Goal: Task Accomplishment & Management: Complete application form

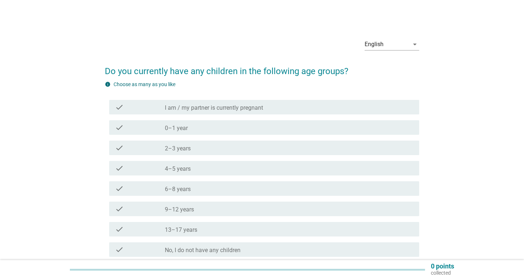
click at [138, 146] on div "check" at bounding box center [140, 148] width 50 height 9
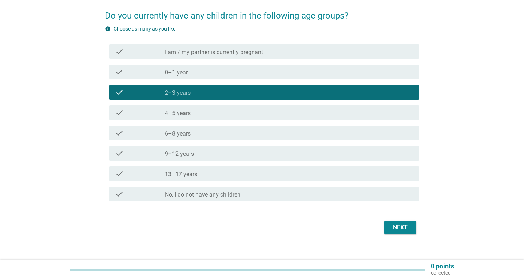
scroll to position [64, 0]
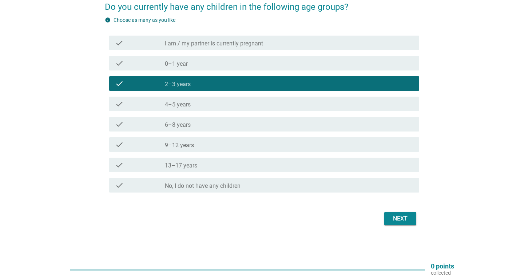
click at [392, 217] on div "Next" at bounding box center [400, 219] width 20 height 9
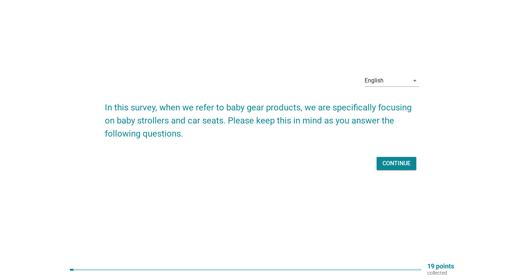
scroll to position [0, 0]
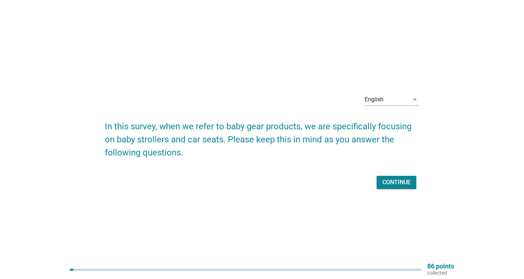
click at [399, 182] on div "Continue" at bounding box center [396, 182] width 28 height 9
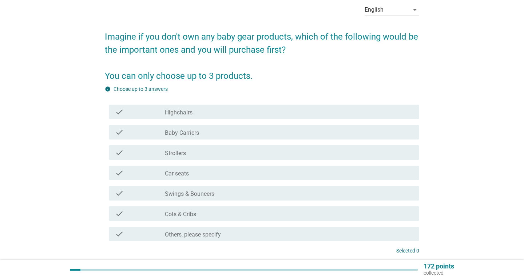
scroll to position [39, 0]
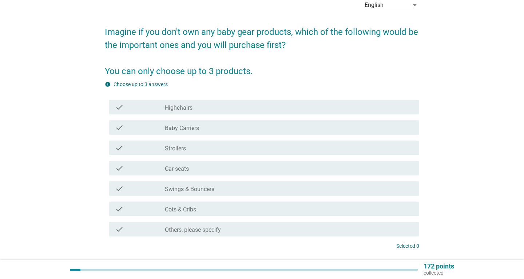
click at [144, 172] on div "check" at bounding box center [140, 168] width 50 height 9
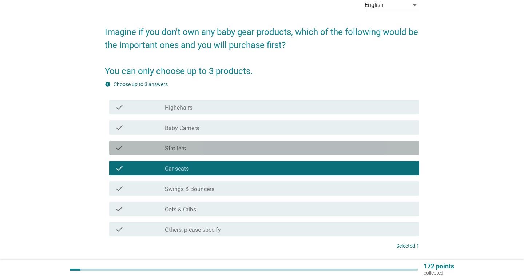
click at [231, 147] on div "check_box_outline_blank Strollers" at bounding box center [289, 148] width 249 height 9
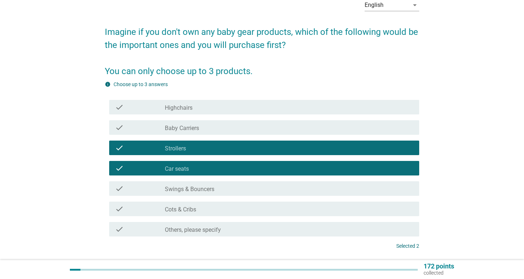
click at [245, 130] on div "check_box_outline_blank Baby Carriers" at bounding box center [289, 127] width 249 height 9
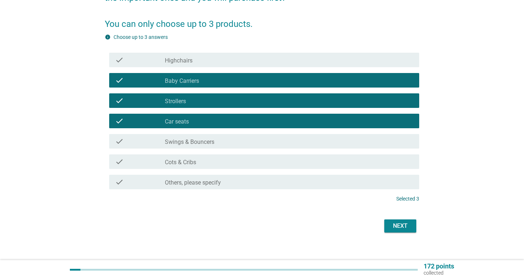
scroll to position [94, 0]
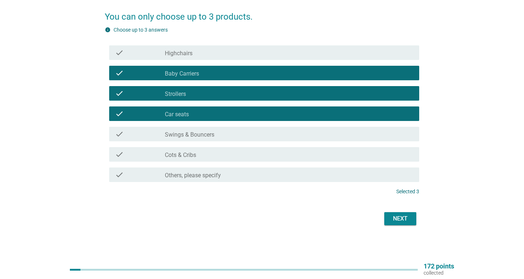
click at [407, 213] on button "Next" at bounding box center [400, 219] width 32 height 13
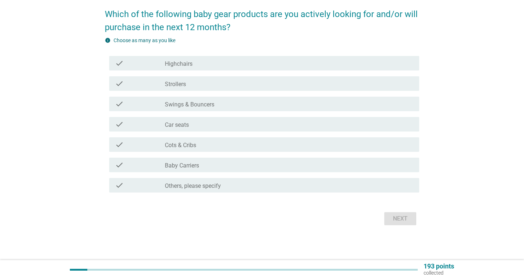
scroll to position [0, 0]
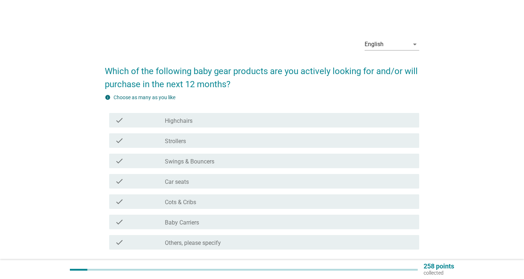
click at [196, 122] on div "check_box_outline_blank Highchairs" at bounding box center [289, 120] width 249 height 9
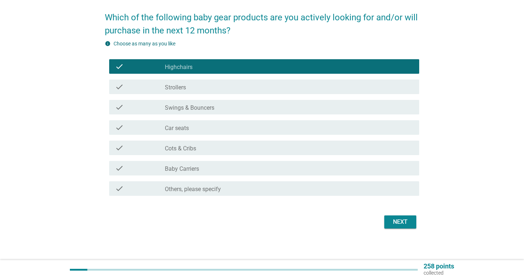
scroll to position [57, 0]
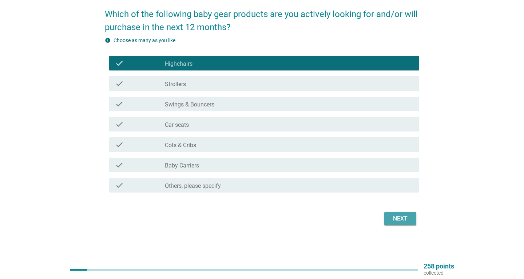
click at [412, 224] on button "Next" at bounding box center [400, 219] width 32 height 13
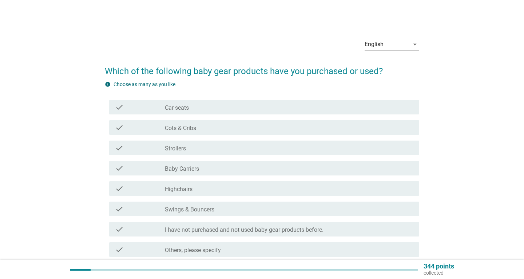
click at [219, 111] on div "check_box_outline_blank Car seats" at bounding box center [289, 107] width 249 height 9
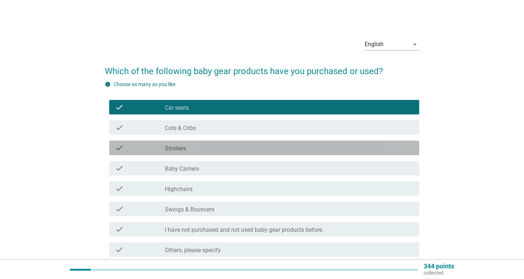
click at [197, 152] on div "check_box_outline_blank Strollers" at bounding box center [289, 148] width 249 height 9
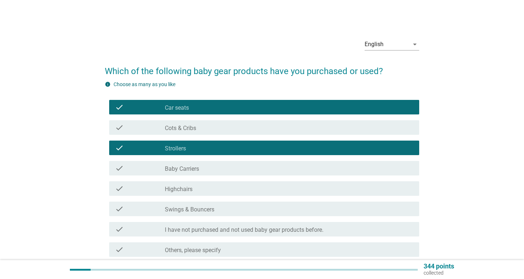
click at [215, 170] on div "check_box_outline_blank Baby Carriers" at bounding box center [289, 168] width 249 height 9
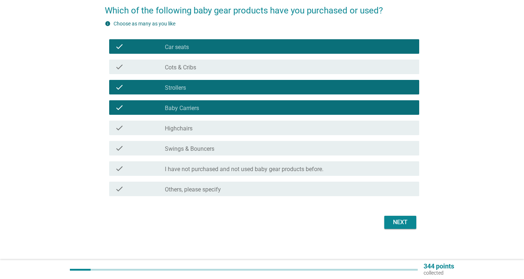
scroll to position [64, 0]
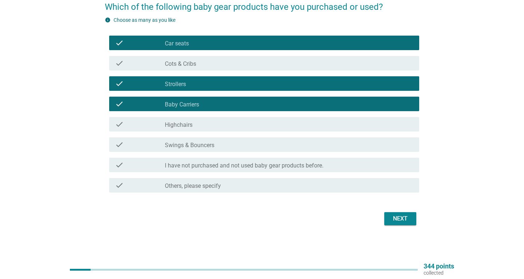
click at [400, 217] on div "Next" at bounding box center [400, 219] width 20 height 9
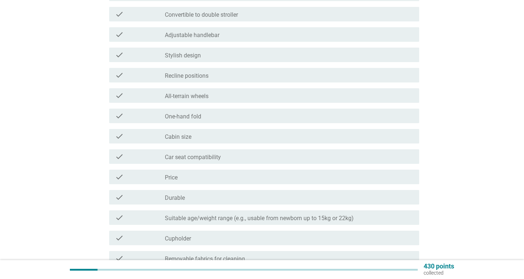
scroll to position [196, 0]
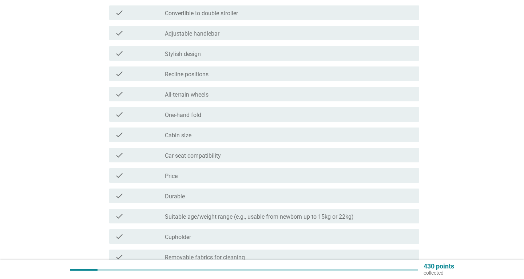
click at [221, 179] on div "check_box_outline_blank Price" at bounding box center [289, 175] width 249 height 9
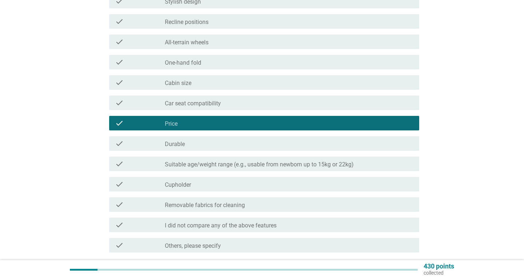
scroll to position [275, 0]
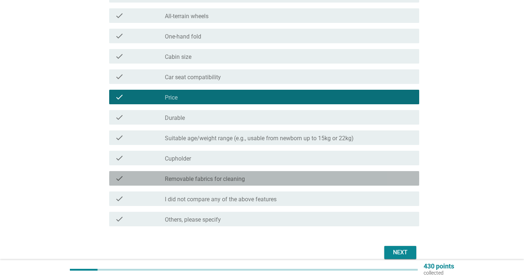
click at [236, 179] on label "Removable fabrics for cleaning" at bounding box center [205, 179] width 80 height 7
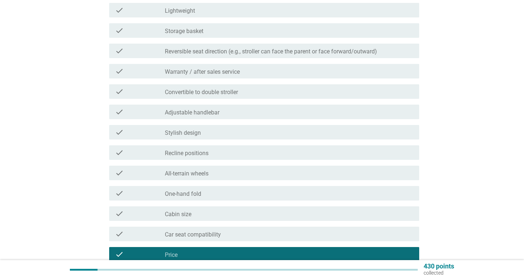
scroll to position [118, 0]
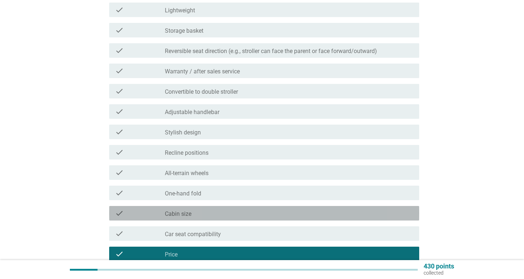
click at [232, 214] on div "check_box_outline_blank Cabin size" at bounding box center [289, 213] width 249 height 9
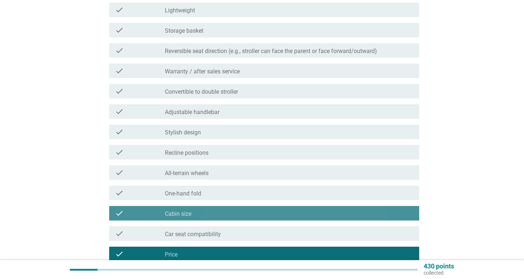
click at [232, 214] on div "check_box_outline_blank Cabin size" at bounding box center [289, 213] width 249 height 9
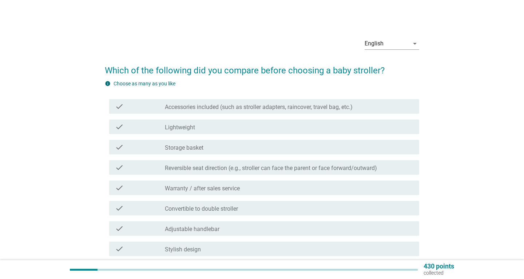
scroll to position [0, 0]
click at [261, 109] on label "Accessories included (such as stroller adapters, raincover, travel bag, etc.)" at bounding box center [259, 107] width 188 height 7
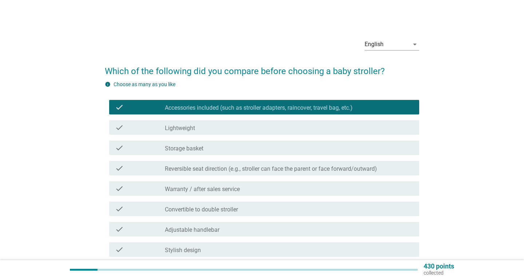
click at [230, 172] on label "Reversible seat direction (e.g., stroller can face the parent or face forward/o…" at bounding box center [271, 169] width 212 height 7
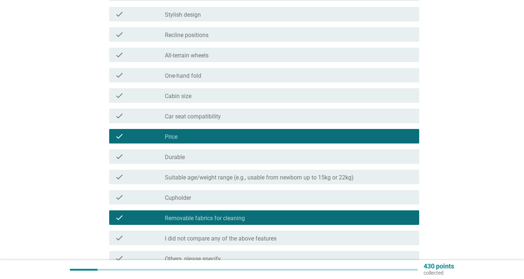
scroll to position [309, 0]
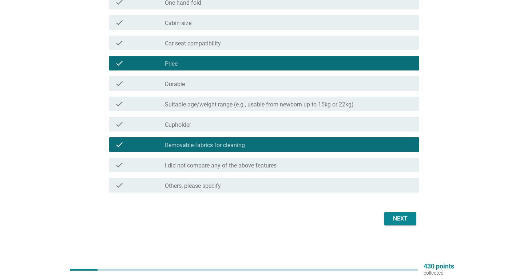
click at [394, 218] on div "Next" at bounding box center [400, 219] width 20 height 9
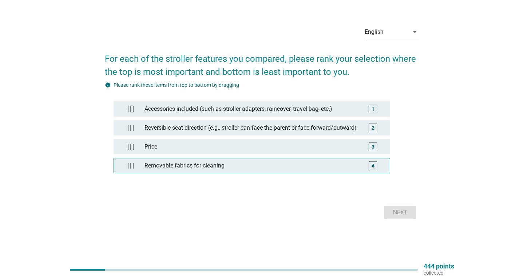
scroll to position [0, 0]
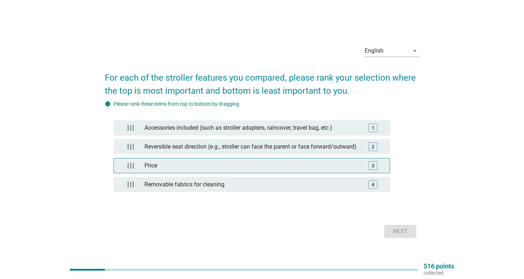
click at [375, 167] on div "3" at bounding box center [373, 166] width 9 height 9
click at [320, 173] on div "Price" at bounding box center [253, 166] width 217 height 15
click at [372, 170] on div "3" at bounding box center [373, 166] width 3 height 8
click at [126, 167] on div at bounding box center [134, 166] width 22 height 15
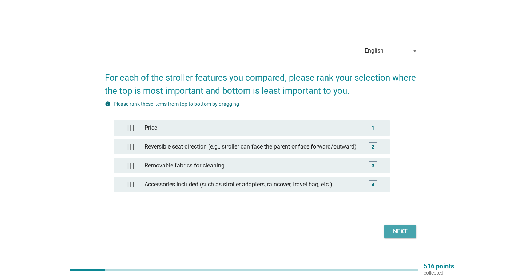
click at [394, 232] on div "Next" at bounding box center [400, 231] width 20 height 9
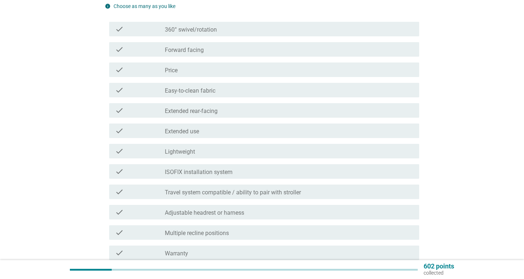
scroll to position [79, 0]
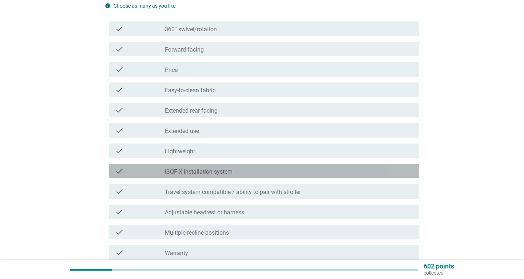
click at [152, 171] on div "check" at bounding box center [140, 171] width 50 height 9
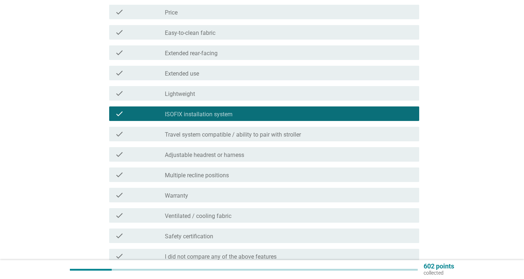
scroll to position [157, 0]
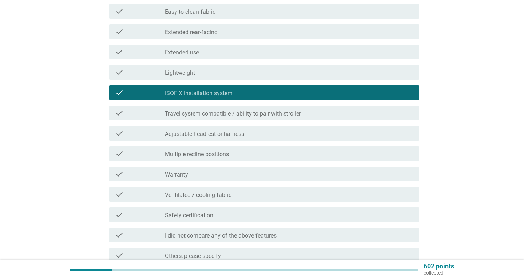
click at [285, 173] on div "check_box_outline_blank Warranty" at bounding box center [289, 174] width 249 height 9
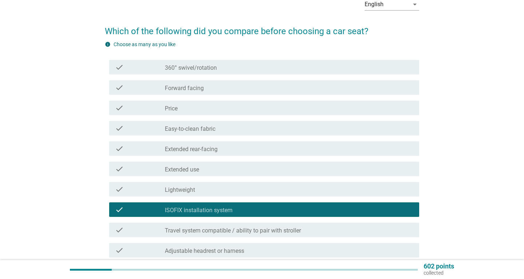
scroll to position [39, 0]
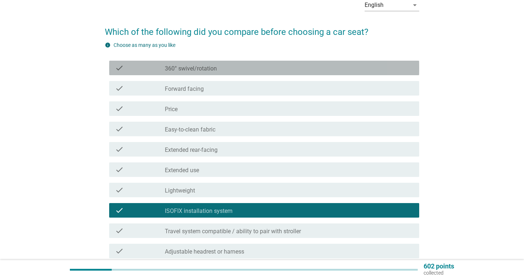
click at [271, 68] on div "check_box_outline_blank 360° swivel/rotation" at bounding box center [289, 68] width 249 height 9
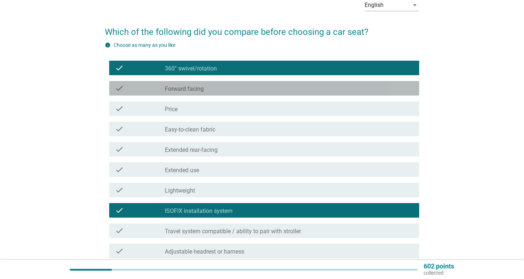
click at [261, 92] on div "check_box_outline_blank Forward facing" at bounding box center [289, 88] width 249 height 9
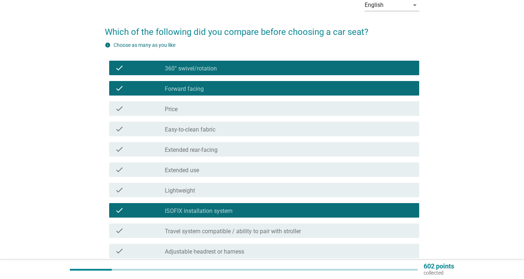
click at [246, 110] on div "check_box_outline_blank Price" at bounding box center [289, 108] width 249 height 9
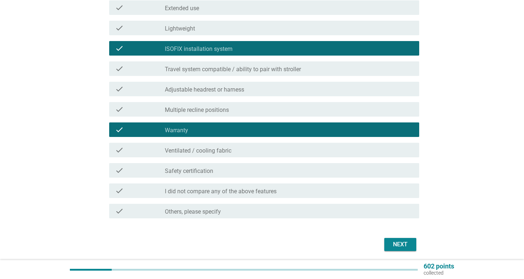
scroll to position [227, 0]
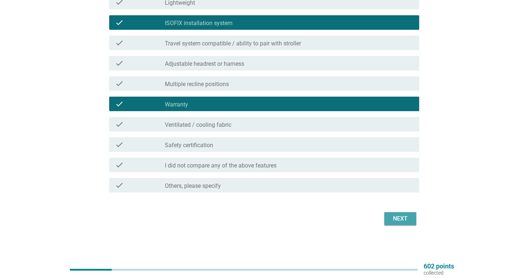
click at [409, 221] on div "Next" at bounding box center [400, 219] width 20 height 9
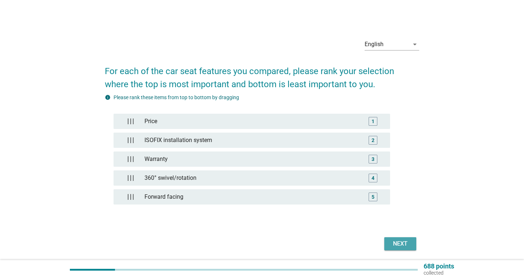
click at [402, 245] on div "Next" at bounding box center [400, 244] width 20 height 9
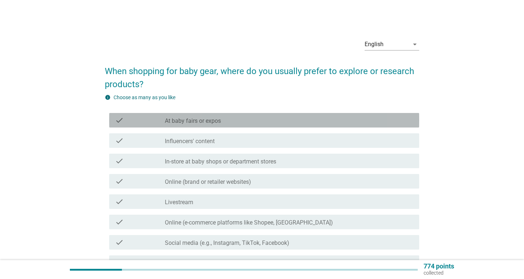
click at [170, 120] on label "At baby fairs or expos" at bounding box center [193, 121] width 56 height 7
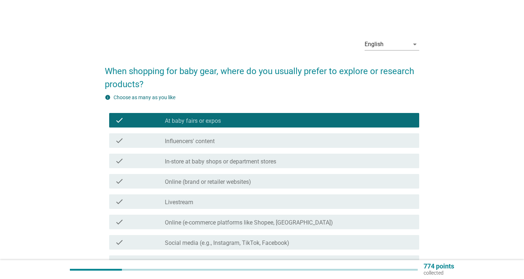
click at [223, 161] on label "In-store at baby shops or department stores" at bounding box center [220, 161] width 111 height 7
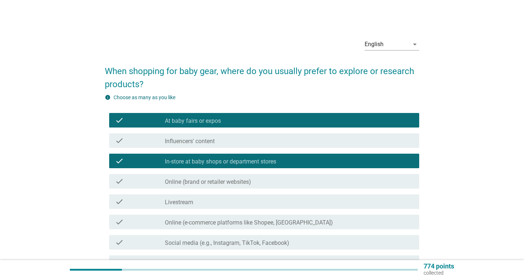
click at [213, 186] on label "Online (brand or retailer websites)" at bounding box center [208, 182] width 86 height 7
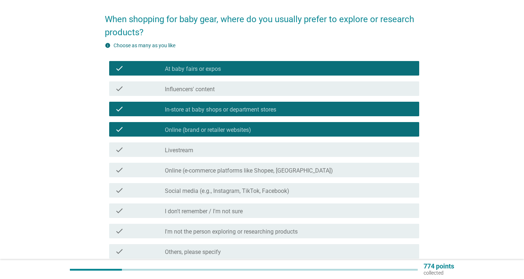
scroll to position [79, 0]
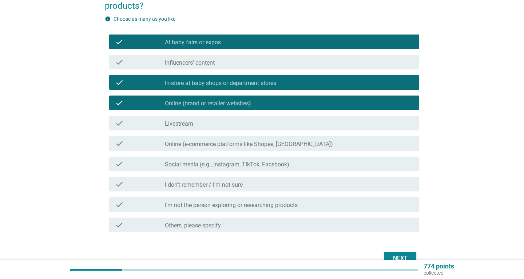
click at [256, 164] on label "Social media (e.g., Instagram, TikTok, Facebook)" at bounding box center [227, 164] width 124 height 7
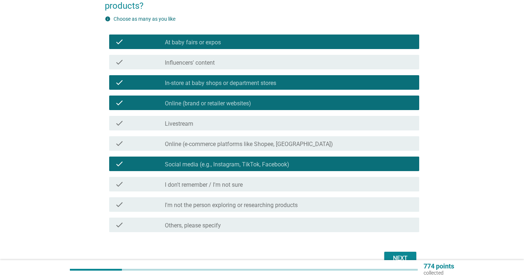
click at [397, 257] on div "Next" at bounding box center [400, 258] width 20 height 9
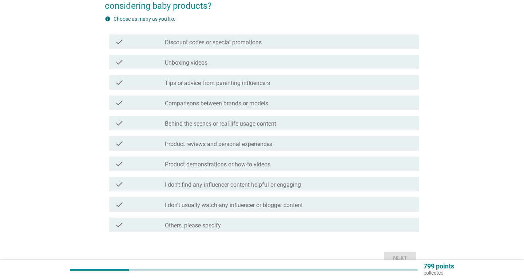
scroll to position [0, 0]
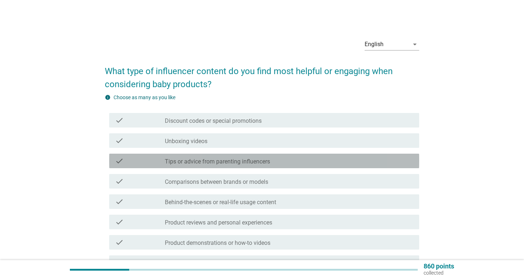
click at [265, 162] on label "Tips or advice from parenting influencers" at bounding box center [217, 161] width 105 height 7
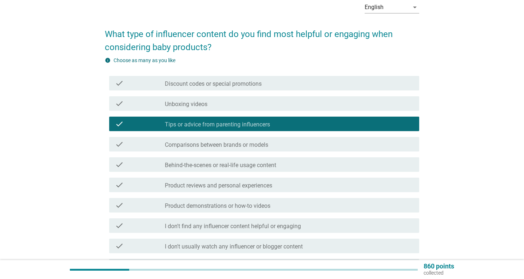
scroll to position [39, 0]
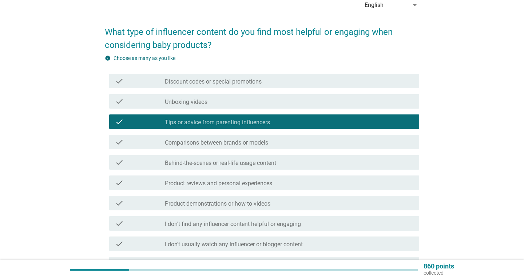
click at [264, 186] on label "Product reviews and personal experiences" at bounding box center [218, 183] width 107 height 7
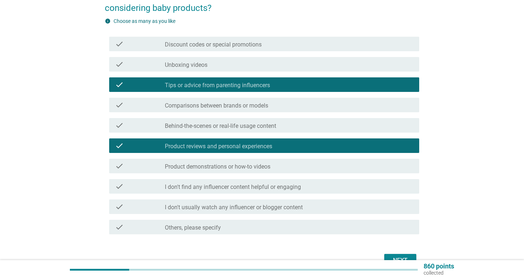
scroll to position [79, 0]
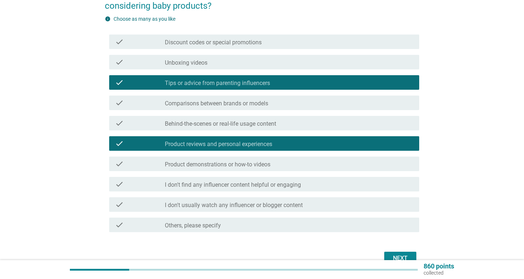
click at [291, 161] on div "check_box_outline_blank Product demonstrations or how-to videos" at bounding box center [289, 164] width 249 height 9
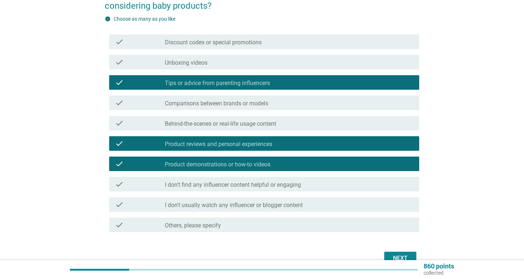
click at [392, 255] on div "Next" at bounding box center [400, 258] width 20 height 9
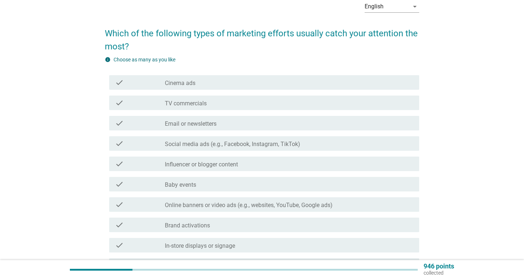
scroll to position [39, 0]
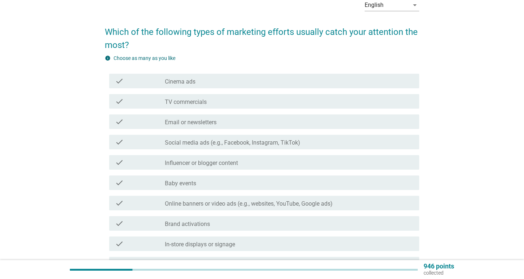
click at [234, 142] on label "Social media ads (e.g., Facebook, Instagram, TikTok)" at bounding box center [232, 142] width 135 height 7
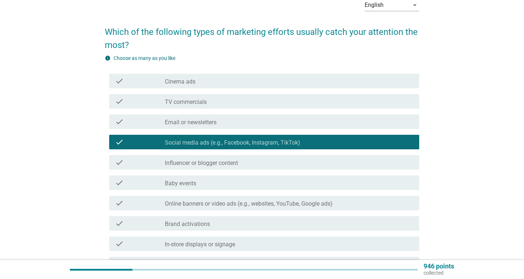
click at [188, 183] on label "Baby events" at bounding box center [180, 183] width 31 height 7
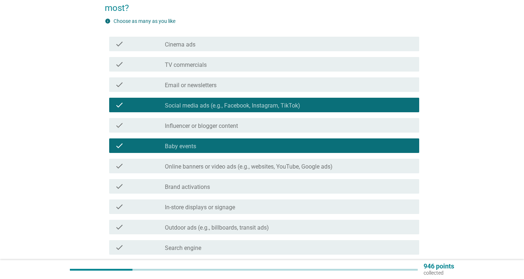
scroll to position [79, 0]
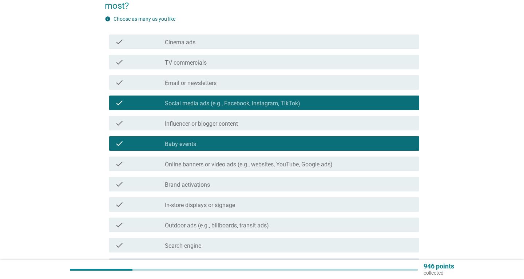
click at [222, 205] on label "In-store displays or signage" at bounding box center [200, 205] width 70 height 7
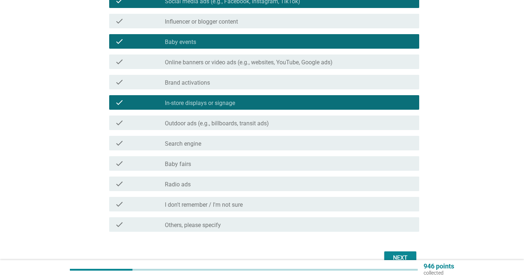
scroll to position [220, 0]
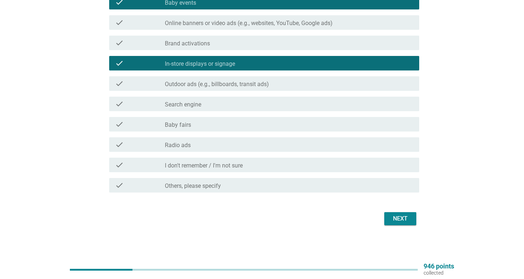
click at [412, 218] on button "Next" at bounding box center [400, 219] width 32 height 13
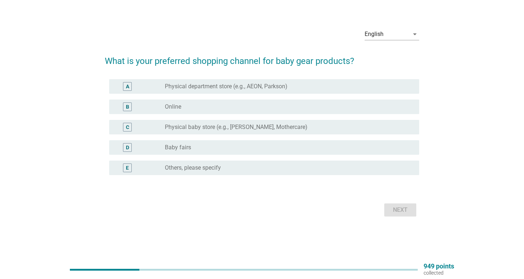
scroll to position [0, 0]
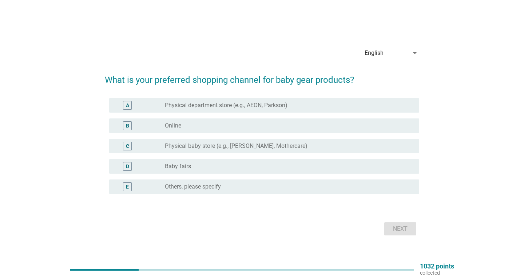
click at [180, 143] on div "radio_button_unchecked Physical baby store (e.g., Happikiddo, Mothercare)" at bounding box center [289, 146] width 249 height 9
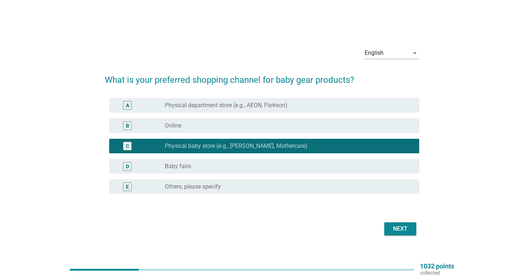
click at [392, 227] on div "Next" at bounding box center [400, 229] width 20 height 9
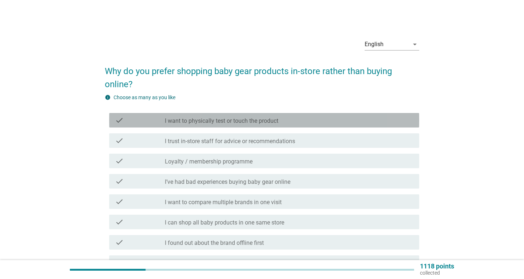
click at [278, 123] on label "I want to physically test or touch the product" at bounding box center [222, 121] width 114 height 7
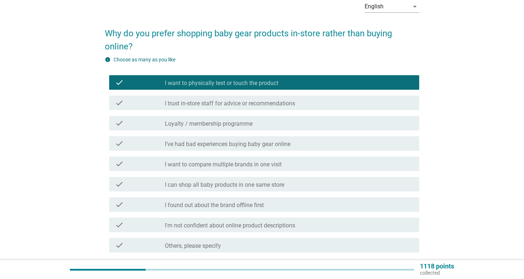
scroll to position [39, 0]
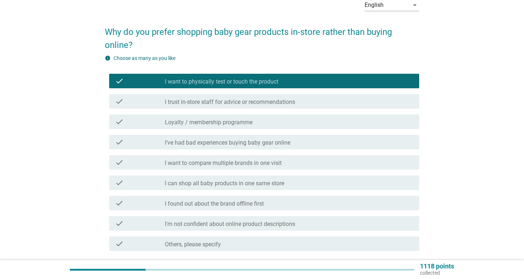
click at [276, 164] on label "I want to compare multiple brands in one visit" at bounding box center [223, 163] width 117 height 7
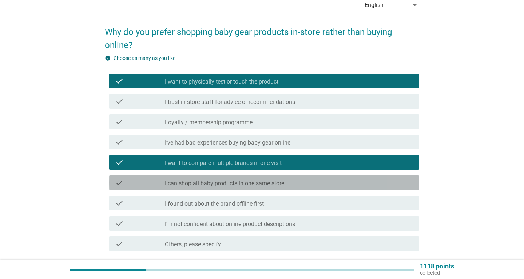
click at [265, 182] on label "I can shop all baby products in one same store" at bounding box center [224, 183] width 119 height 7
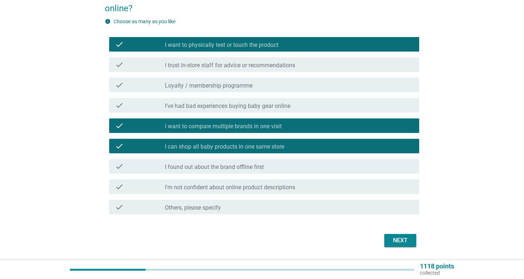
scroll to position [98, 0]
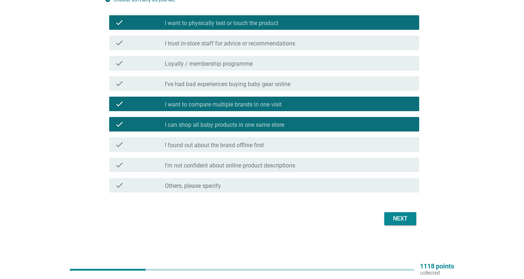
click at [411, 222] on button "Next" at bounding box center [400, 219] width 32 height 13
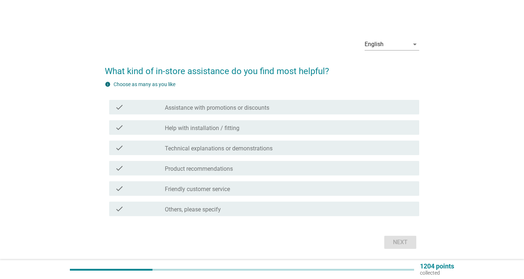
click at [174, 145] on div "check_box_outline_blank Technical explanations or demonstrations" at bounding box center [289, 148] width 249 height 9
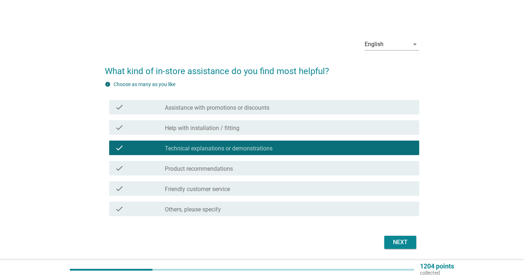
click at [408, 241] on div "Next" at bounding box center [400, 242] width 20 height 9
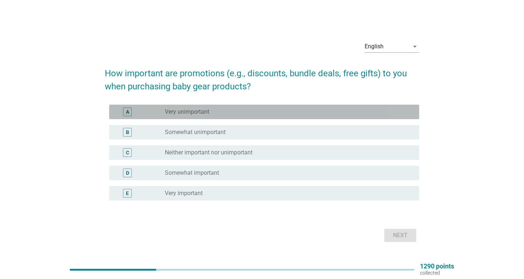
click at [226, 110] on div "radio_button_unchecked Very unimportant" at bounding box center [286, 111] width 243 height 7
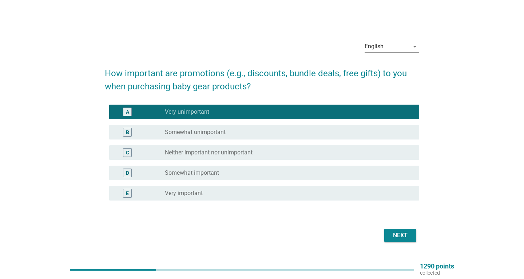
click at [233, 132] on div "radio_button_unchecked Somewhat unimportant" at bounding box center [286, 132] width 243 height 7
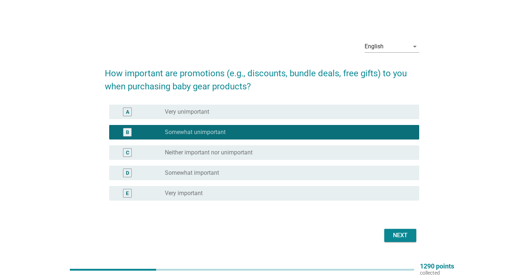
click at [237, 114] on div "radio_button_unchecked Very unimportant" at bounding box center [286, 111] width 243 height 7
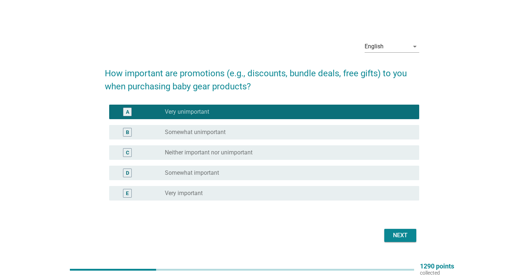
click at [179, 171] on label "Somewhat important" at bounding box center [192, 173] width 54 height 7
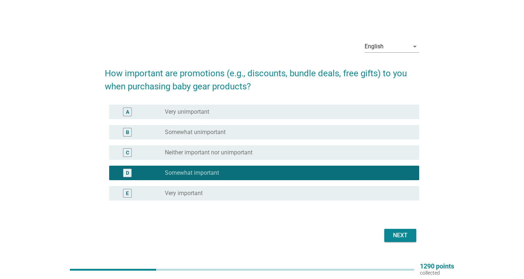
click at [397, 238] on div "Next" at bounding box center [400, 235] width 20 height 9
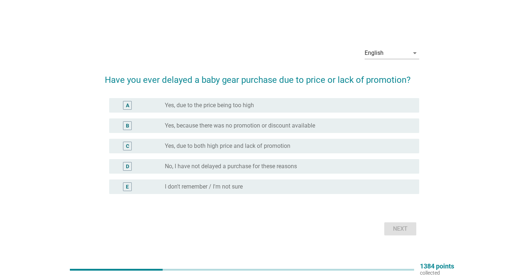
click at [191, 181] on div "E radio_button_unchecked I don't remember / I'm not sure" at bounding box center [264, 187] width 310 height 15
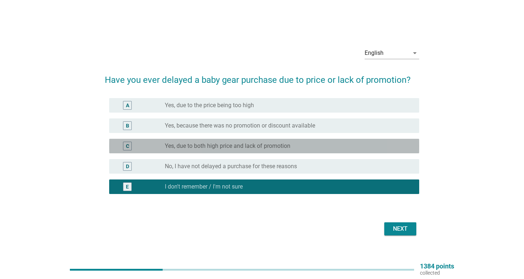
click at [221, 147] on label "Yes, due to both high price and lack of promotion" at bounding box center [228, 146] width 126 height 7
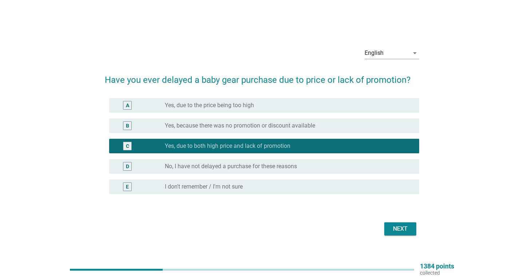
click at [406, 229] on div "Next" at bounding box center [400, 229] width 20 height 9
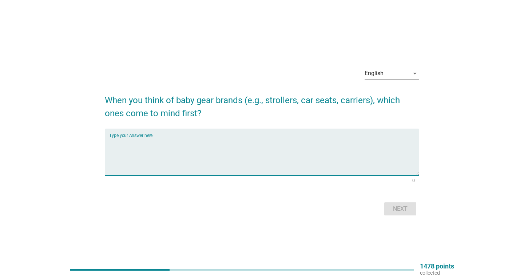
click at [228, 143] on textarea "Type your Answer here" at bounding box center [264, 157] width 310 height 38
drag, startPoint x: 150, startPoint y: 148, endPoint x: 92, endPoint y: 147, distance: 57.9
click at [109, 147] on textarea "corolla" at bounding box center [264, 157] width 310 height 38
type textarea "JOIE"
click at [395, 203] on button "Next" at bounding box center [400, 209] width 32 height 13
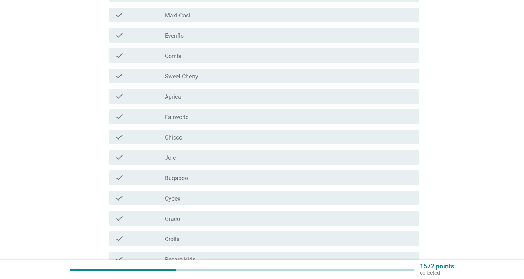
scroll to position [236, 0]
click at [222, 158] on div "check_box_outline_blank Joie" at bounding box center [289, 156] width 249 height 9
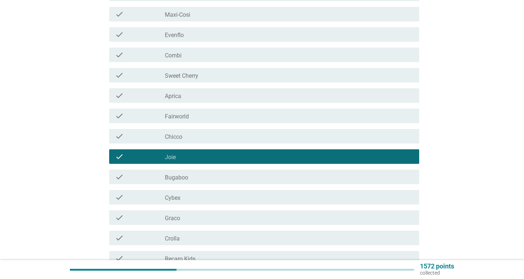
click at [225, 132] on div "check_box_outline_blank Chicco" at bounding box center [289, 136] width 249 height 9
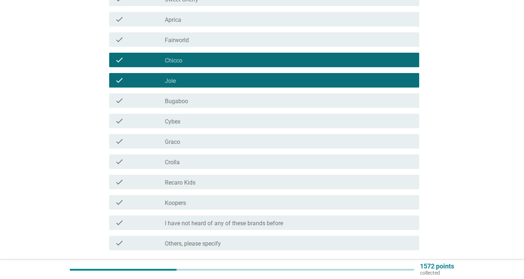
scroll to position [314, 0]
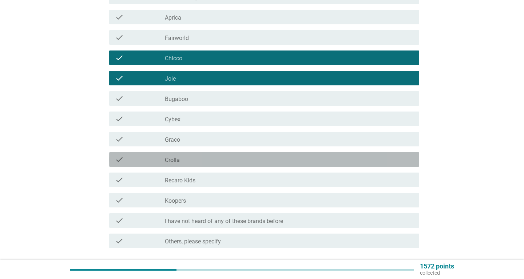
click at [281, 155] on div "check check_box_outline_blank Crolla" at bounding box center [264, 159] width 310 height 15
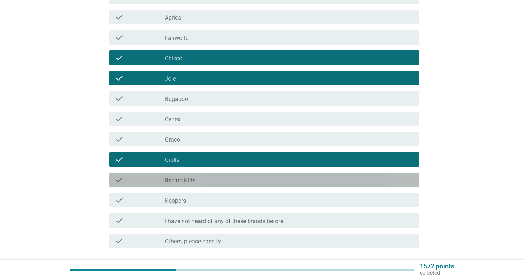
click at [242, 180] on div "check_box_outline_blank Recaro Kids" at bounding box center [289, 180] width 249 height 9
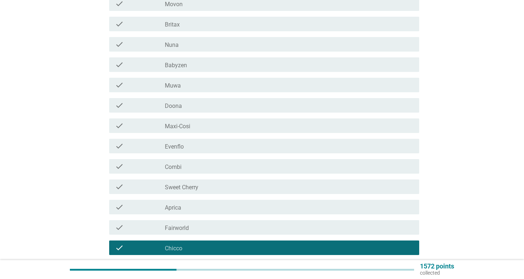
scroll to position [118, 0]
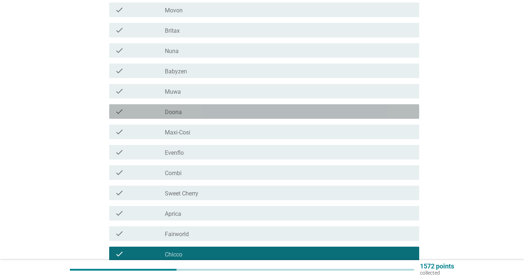
click at [205, 114] on div "check_box_outline_blank Doona" at bounding box center [289, 111] width 249 height 9
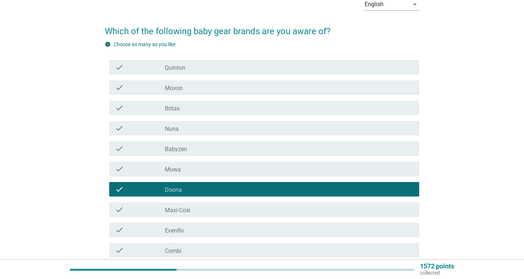
scroll to position [39, 0]
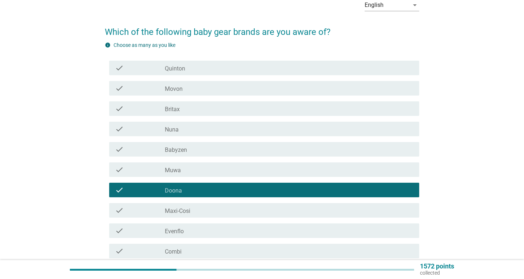
click at [190, 71] on div "check_box_outline_blank [PERSON_NAME]" at bounding box center [289, 68] width 249 height 9
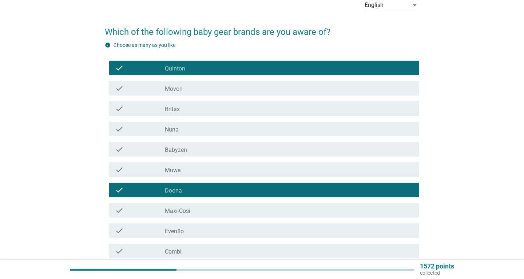
click at [180, 130] on div "check_box_outline_blank Nuna" at bounding box center [289, 129] width 249 height 9
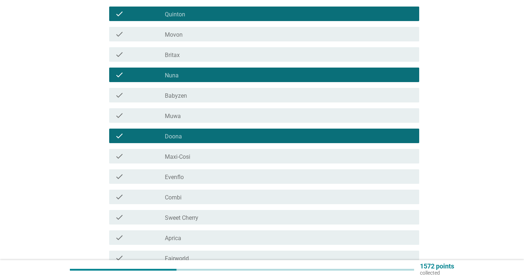
scroll to position [118, 0]
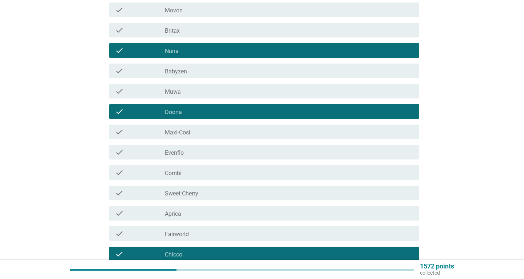
click at [190, 197] on label "Sweet Cherry" at bounding box center [181, 193] width 33 height 7
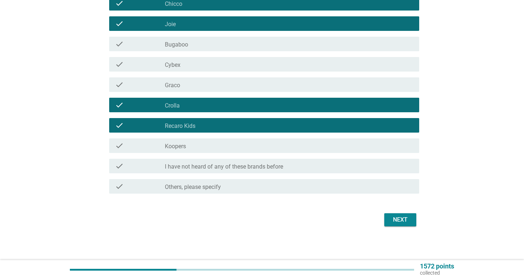
scroll to position [370, 0]
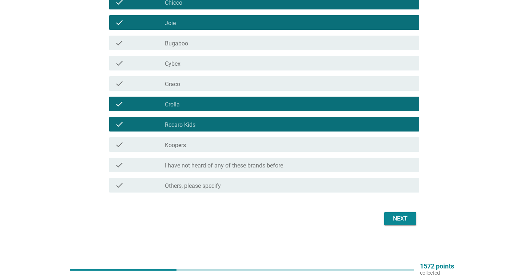
click at [405, 219] on div "Next" at bounding box center [400, 219] width 20 height 9
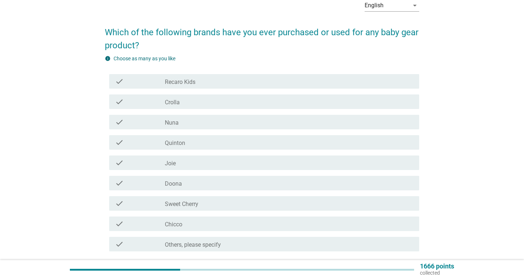
scroll to position [79, 0]
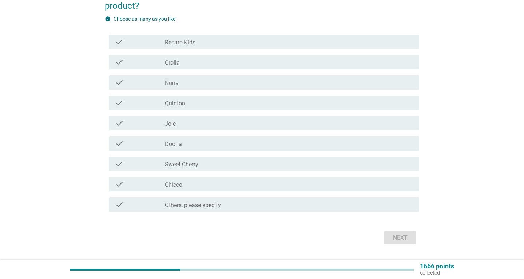
click at [172, 64] on label "Crolla" at bounding box center [172, 62] width 15 height 7
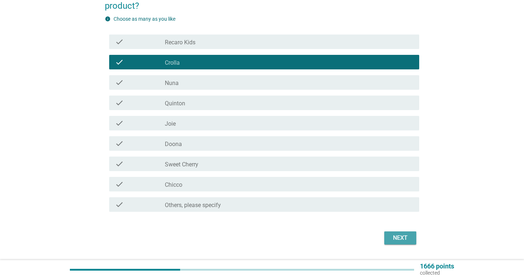
click at [388, 236] on button "Next" at bounding box center [400, 238] width 32 height 13
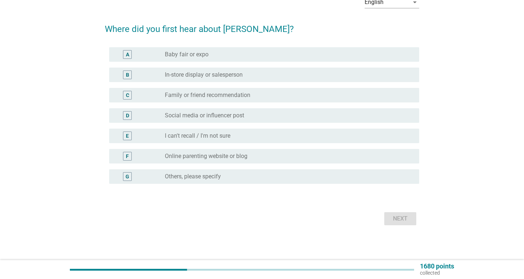
scroll to position [0, 0]
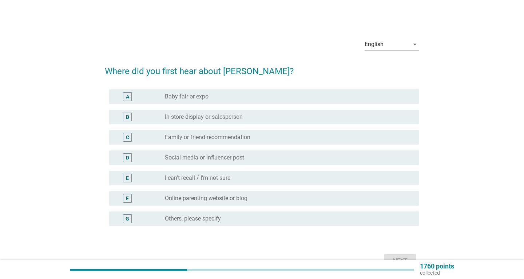
click at [200, 98] on label "Baby fair or expo" at bounding box center [187, 96] width 44 height 7
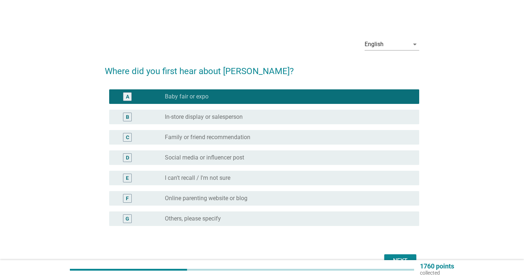
click at [190, 141] on label "Family or friend recommendation" at bounding box center [208, 137] width 86 height 7
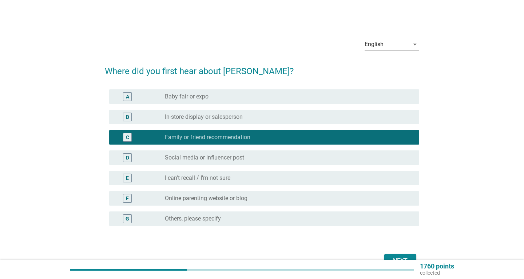
click at [207, 99] on label "Baby fair or expo" at bounding box center [187, 96] width 44 height 7
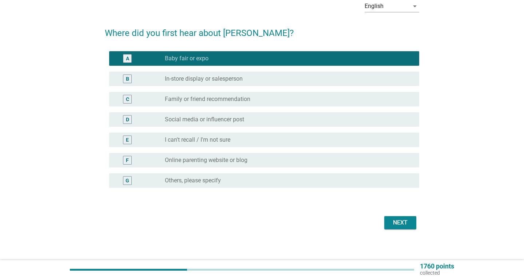
scroll to position [39, 0]
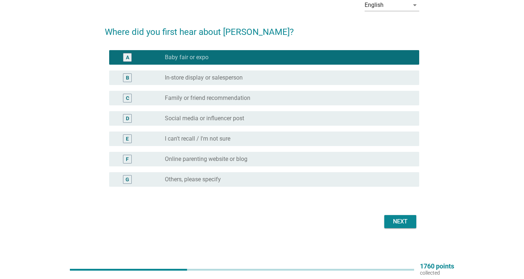
click at [401, 223] on div "Next" at bounding box center [400, 222] width 20 height 9
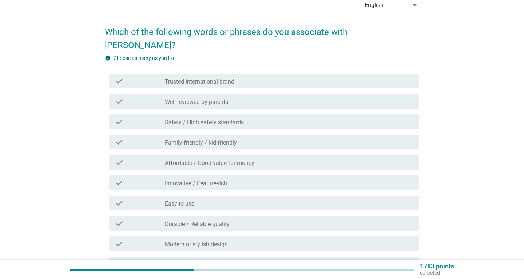
scroll to position [0, 0]
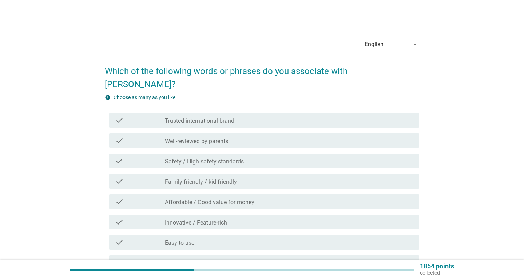
click at [208, 118] on label "Trusted international brand" at bounding box center [200, 121] width 70 height 7
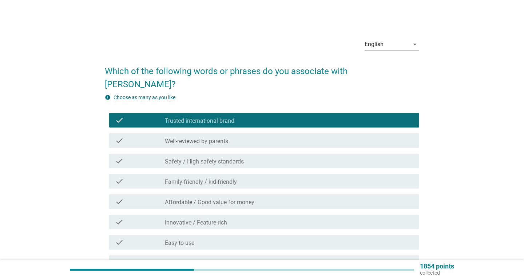
click at [195, 158] on label "Safety / High safety standards" at bounding box center [204, 161] width 79 height 7
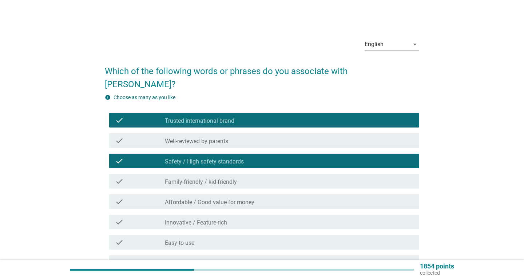
click at [184, 177] on div "check_box_outline_blank Family-friendly / kid-friendly" at bounding box center [289, 181] width 249 height 9
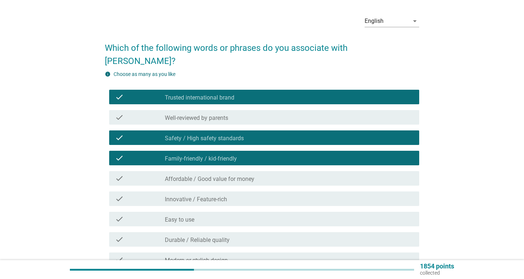
scroll to position [39, 0]
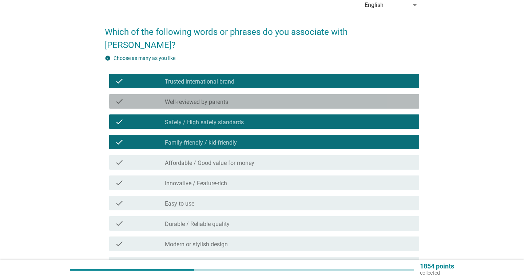
click at [254, 97] on div "check_box_outline_blank Well-reviewed by parents" at bounding box center [289, 101] width 249 height 9
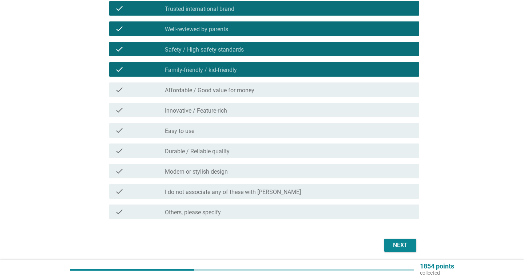
scroll to position [126, 0]
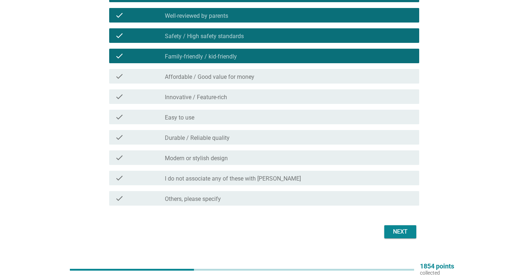
click at [405, 228] on div "Next" at bounding box center [400, 232] width 20 height 9
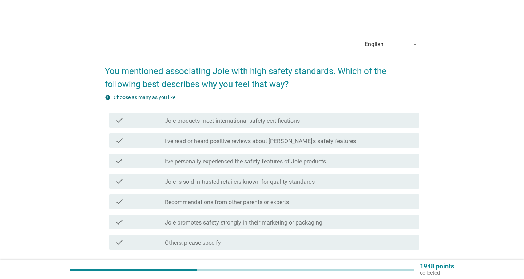
click at [222, 200] on label "Recommendations from other parents or experts" at bounding box center [227, 202] width 124 height 7
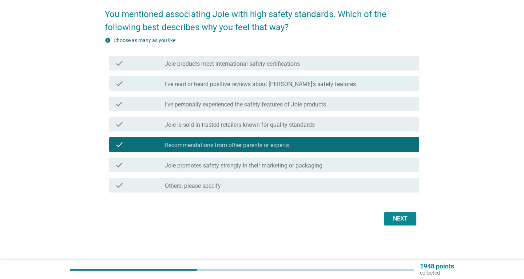
scroll to position [57, 0]
click at [396, 214] on button "Next" at bounding box center [400, 219] width 32 height 13
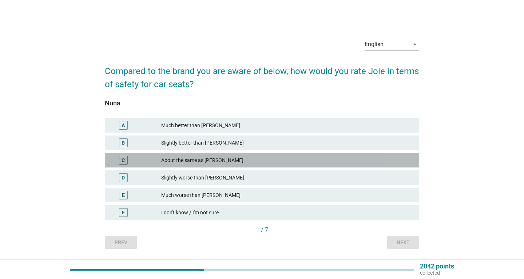
click at [183, 156] on div "About the same as [PERSON_NAME]" at bounding box center [287, 160] width 252 height 9
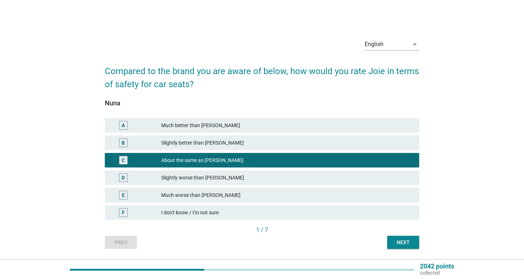
click at [405, 243] on div "Next" at bounding box center [403, 243] width 20 height 8
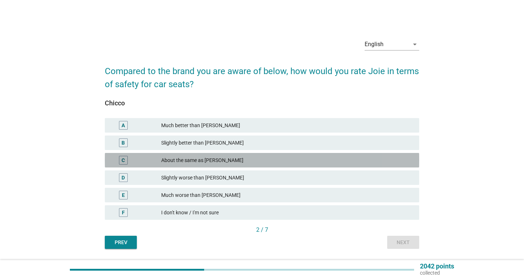
click at [172, 162] on div "About the same as [PERSON_NAME]" at bounding box center [287, 160] width 252 height 9
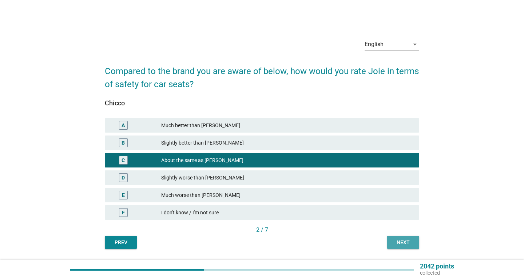
click at [405, 240] on div "Next" at bounding box center [403, 243] width 20 height 8
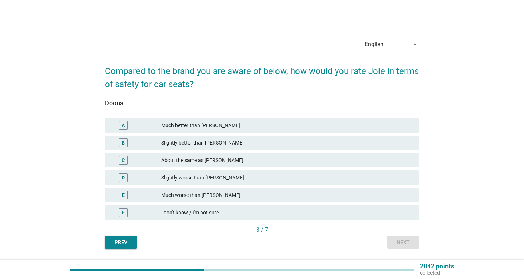
click at [198, 177] on div "Slightly worse than [PERSON_NAME]" at bounding box center [287, 178] width 252 height 9
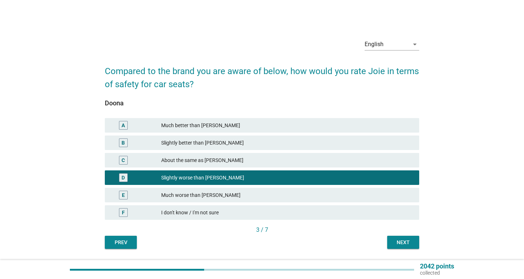
click at [226, 143] on div "Slightly better than [PERSON_NAME]" at bounding box center [287, 143] width 252 height 9
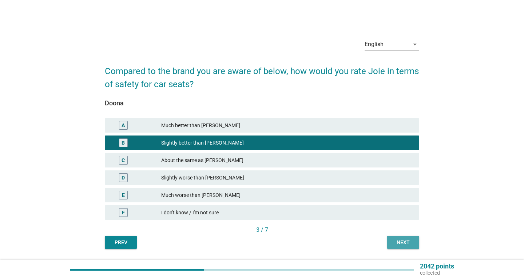
click at [408, 249] on button "Next" at bounding box center [403, 242] width 32 height 13
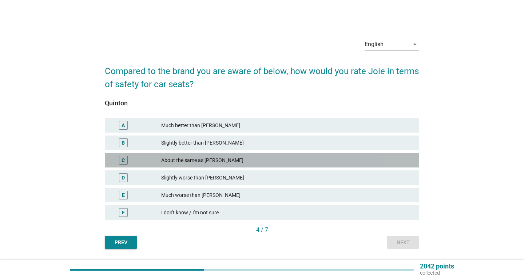
click at [179, 161] on div "About the same as [PERSON_NAME]" at bounding box center [287, 160] width 252 height 9
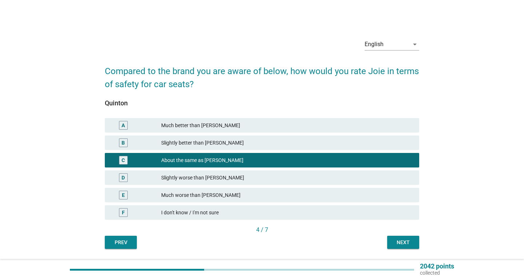
click at [409, 240] on div "Next" at bounding box center [403, 243] width 20 height 8
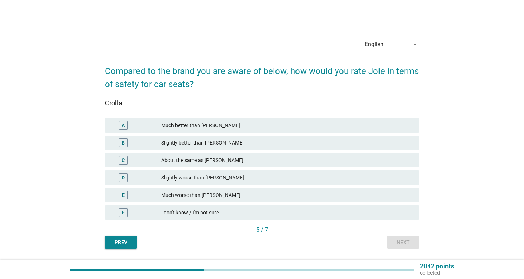
click at [190, 175] on div "Slightly worse than [PERSON_NAME]" at bounding box center [287, 178] width 252 height 9
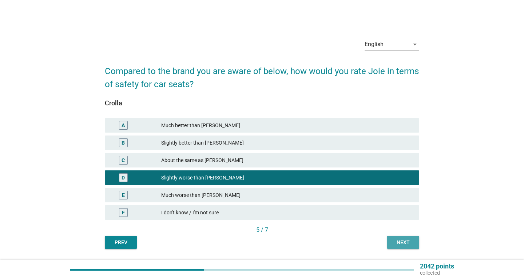
click at [400, 244] on div "Next" at bounding box center [403, 243] width 20 height 8
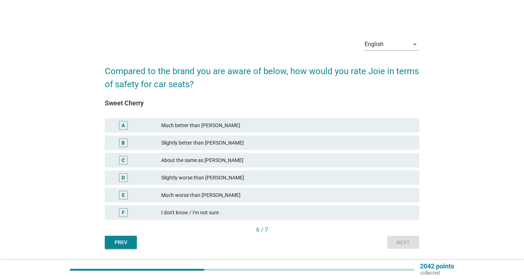
click at [187, 177] on div "Slightly worse than [PERSON_NAME]" at bounding box center [287, 178] width 252 height 9
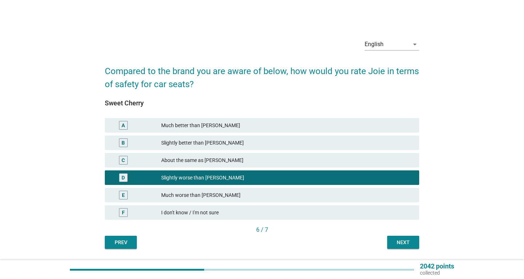
click at [402, 240] on div "Next" at bounding box center [403, 243] width 20 height 8
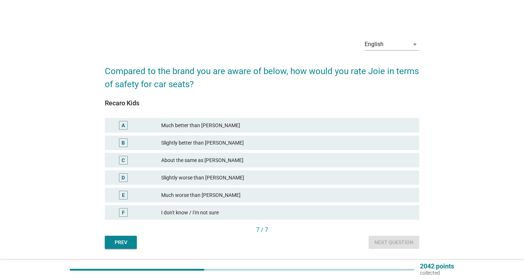
click at [238, 143] on div "Slightly better than [PERSON_NAME]" at bounding box center [287, 143] width 252 height 9
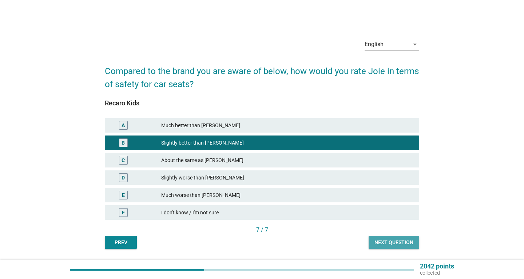
click at [386, 239] on div "Next question" at bounding box center [393, 243] width 39 height 8
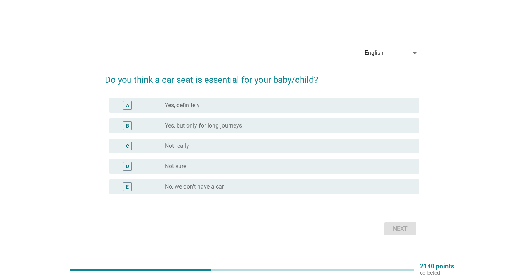
click at [155, 107] on div "A" at bounding box center [140, 105] width 50 height 9
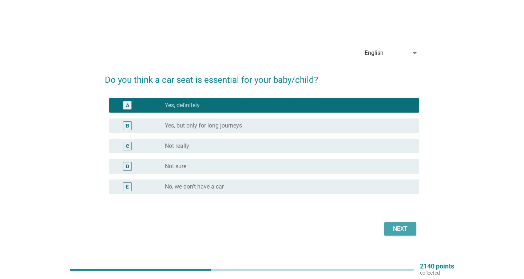
click at [391, 229] on div "Next" at bounding box center [400, 229] width 20 height 9
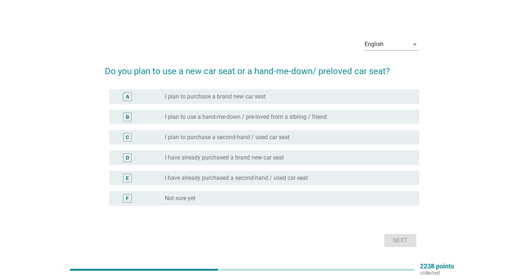
click at [194, 92] on div "A radio_button_unchecked I plan to purchase a brand new car seat" at bounding box center [264, 97] width 310 height 15
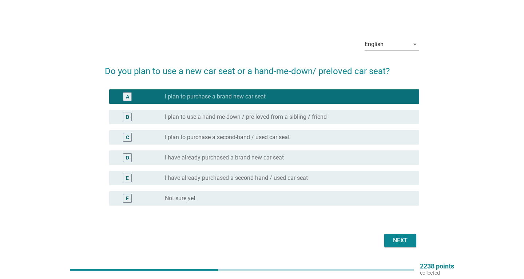
click at [389, 239] on button "Next" at bounding box center [400, 240] width 32 height 13
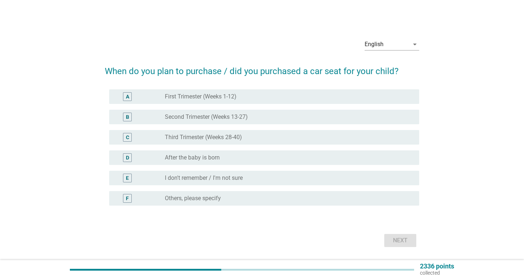
click at [186, 136] on label "Third Trimester (Weeks 28-40)" at bounding box center [203, 137] width 77 height 7
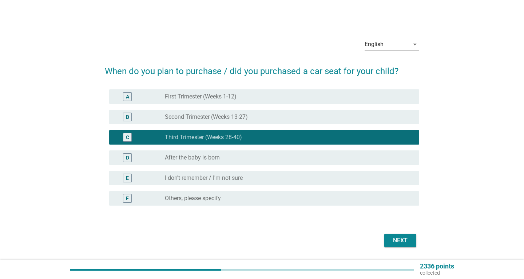
click at [396, 243] on div "Next" at bounding box center [400, 241] width 20 height 9
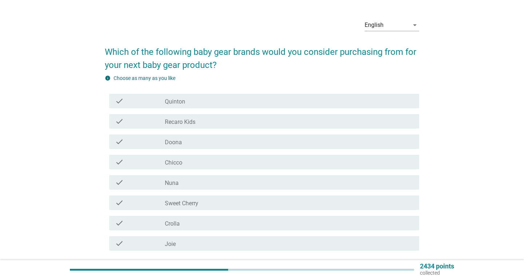
scroll to position [39, 0]
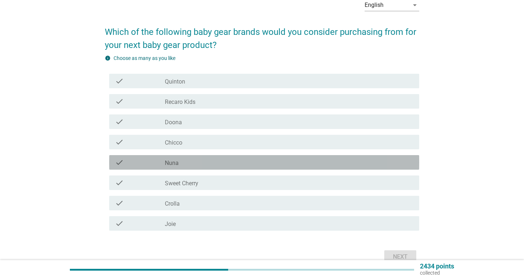
click at [165, 165] on label "Nuna" at bounding box center [172, 163] width 14 height 7
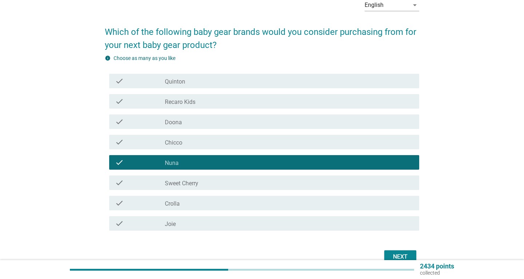
click at [394, 258] on div "Next" at bounding box center [400, 257] width 20 height 9
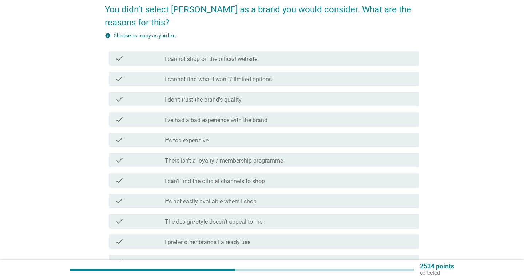
scroll to position [80, 0]
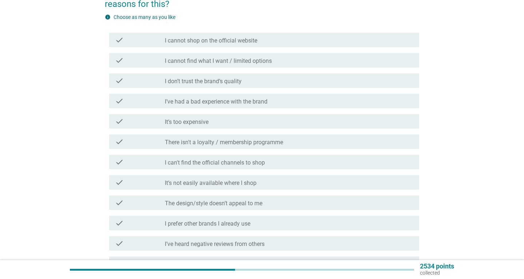
click at [255, 118] on div "check_box_outline_blank It’s too expensive" at bounding box center [289, 121] width 249 height 9
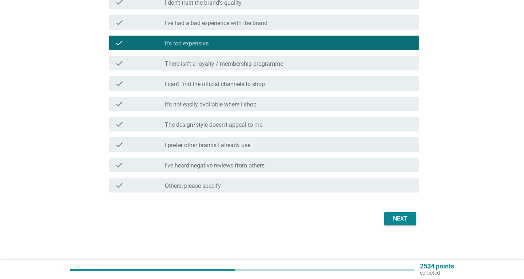
scroll to position [159, 0]
click at [396, 217] on div "Next" at bounding box center [400, 219] width 20 height 9
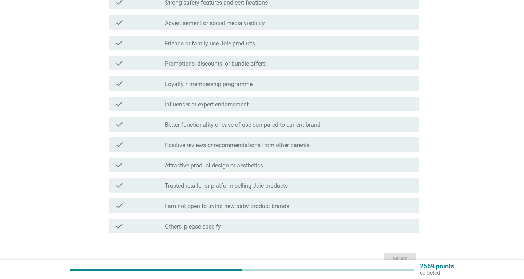
scroll to position [0, 0]
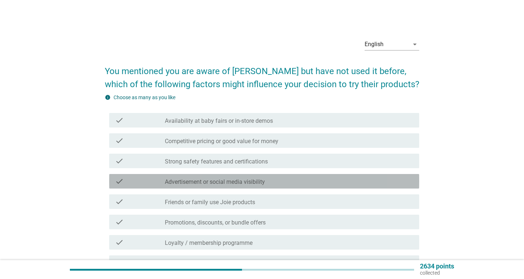
click at [215, 176] on div "check check_box_outline_blank Advertisement or social media visibility" at bounding box center [264, 181] width 310 height 15
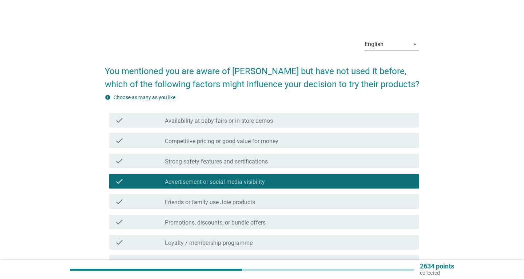
click at [210, 198] on div "check_box_outline_blank Friends or family use Joie products" at bounding box center [289, 202] width 249 height 9
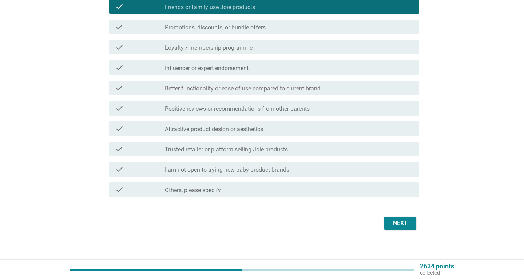
scroll to position [196, 0]
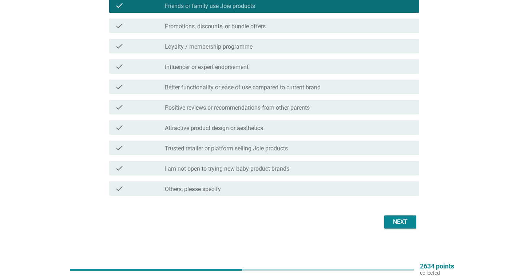
click at [397, 221] on div "Next" at bounding box center [400, 222] width 20 height 9
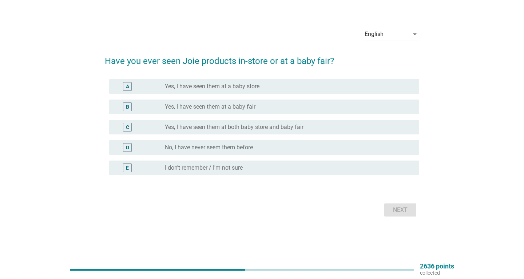
scroll to position [0, 0]
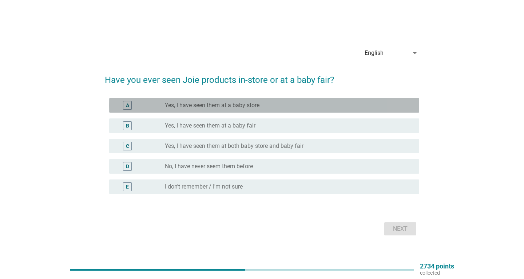
click at [258, 104] on label "Yes, I have seen them at a baby store" at bounding box center [212, 105] width 95 height 7
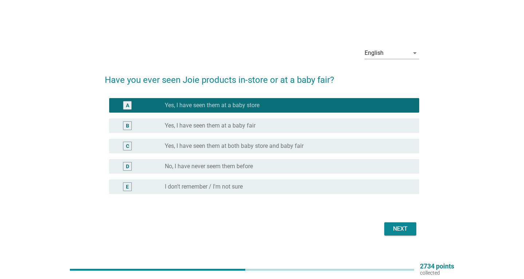
click at [246, 124] on label "Yes, I have seen them at a baby fair" at bounding box center [210, 125] width 91 height 7
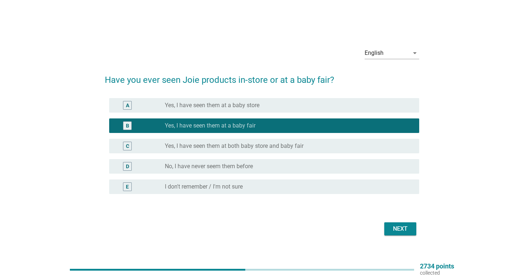
click at [390, 228] on button "Next" at bounding box center [400, 229] width 32 height 13
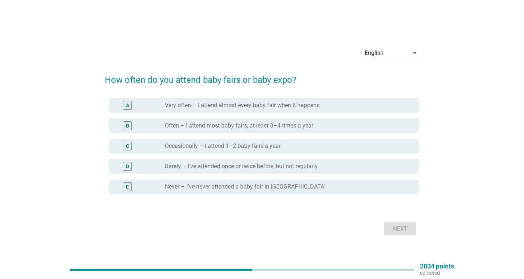
click at [223, 144] on label "Occasionally – I attend 1–2 baby fairs a year" at bounding box center [223, 146] width 116 height 7
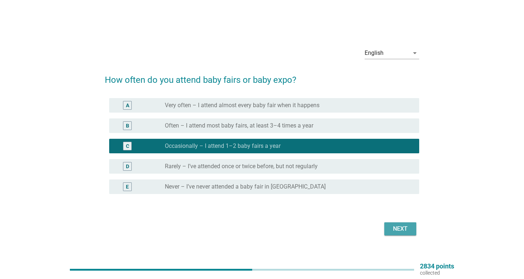
click at [401, 230] on div "Next" at bounding box center [400, 229] width 20 height 9
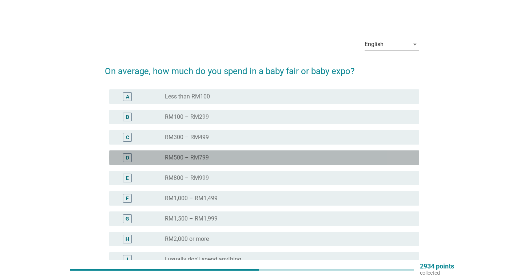
click at [192, 158] on label "RM500 – RM799" at bounding box center [187, 157] width 44 height 7
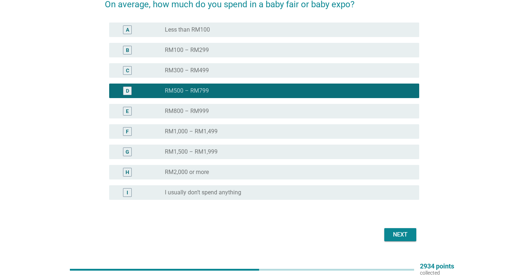
scroll to position [79, 0]
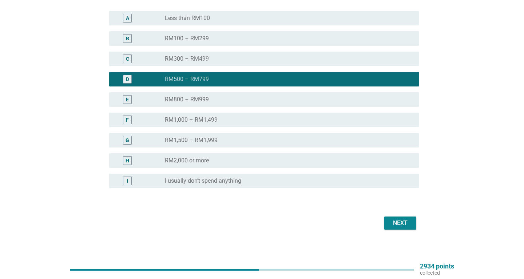
click at [404, 223] on div "Next" at bounding box center [400, 223] width 20 height 9
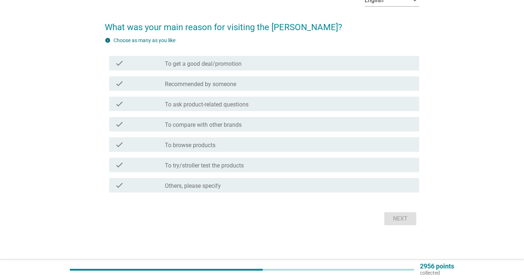
scroll to position [0, 0]
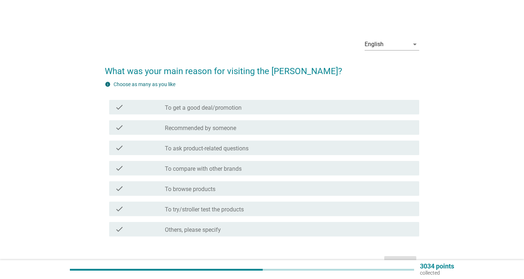
click at [224, 146] on label "To ask product-related questions" at bounding box center [207, 148] width 84 height 7
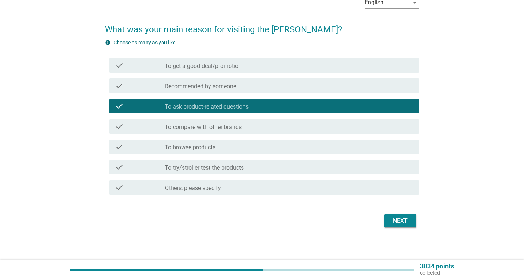
scroll to position [44, 0]
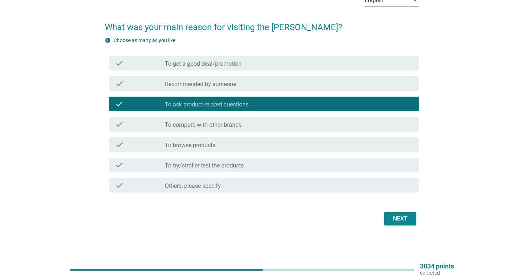
click at [397, 219] on div "Next" at bounding box center [400, 219] width 20 height 9
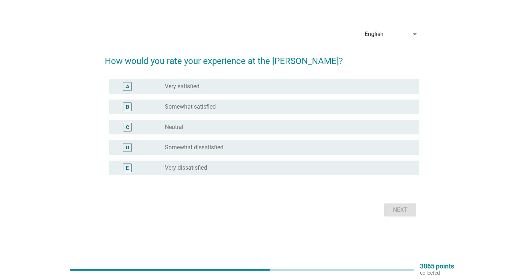
scroll to position [0, 0]
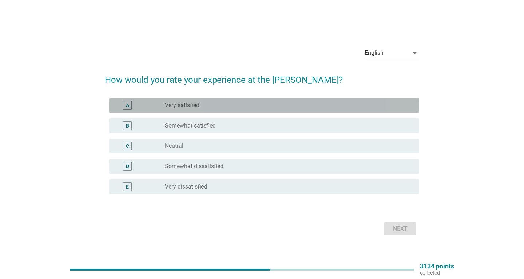
click at [203, 103] on div "radio_button_unchecked Very satisfied" at bounding box center [286, 105] width 243 height 7
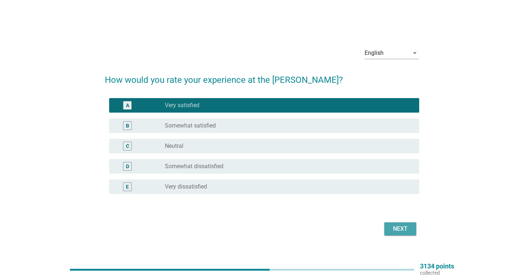
click at [408, 230] on div "Next" at bounding box center [400, 229] width 20 height 9
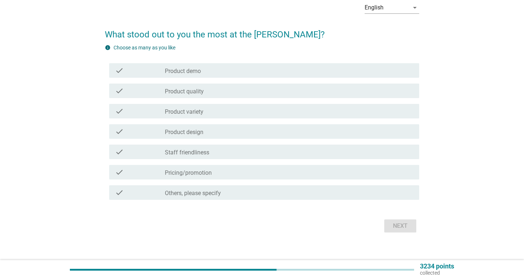
scroll to position [44, 0]
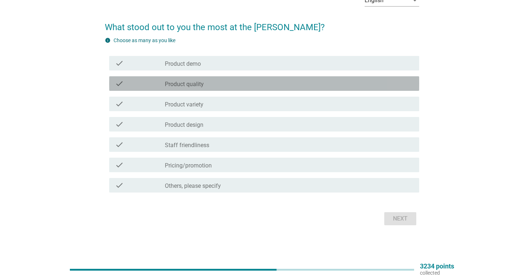
click at [180, 84] on label "Product quality" at bounding box center [184, 84] width 39 height 7
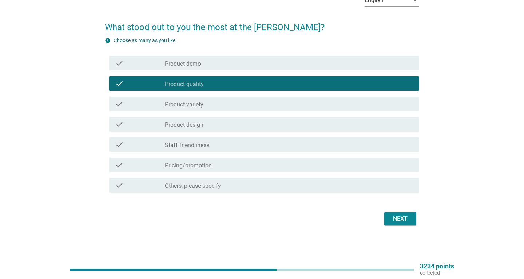
click at [176, 98] on div "check check_box_outline_blank Product variety" at bounding box center [264, 104] width 310 height 15
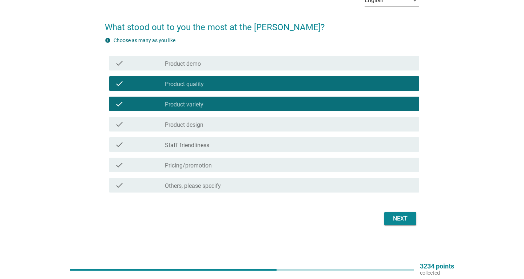
click at [178, 120] on div "check_box_outline_blank Product design" at bounding box center [289, 124] width 249 height 9
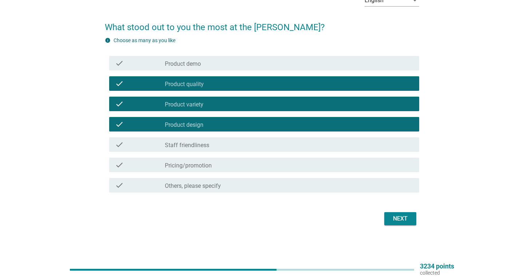
click at [184, 143] on label "Staff friendliness" at bounding box center [187, 145] width 44 height 7
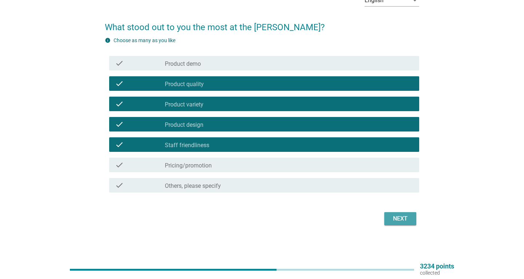
click at [409, 223] on button "Next" at bounding box center [400, 219] width 32 height 13
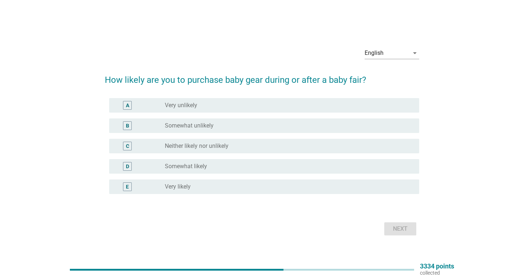
click at [175, 170] on label "Somewhat likely" at bounding box center [186, 166] width 42 height 7
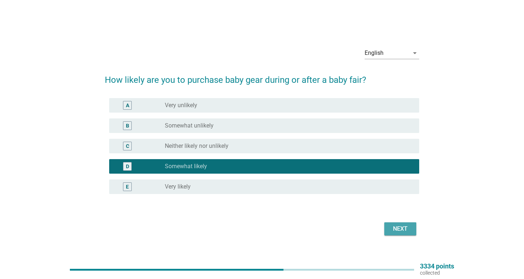
click at [397, 228] on div "Next" at bounding box center [400, 229] width 20 height 9
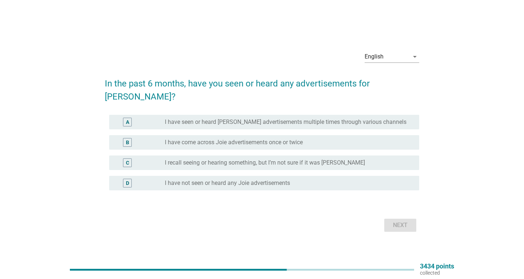
click at [179, 180] on label "I have not seen or heard any Joie advertisements" at bounding box center [227, 183] width 125 height 7
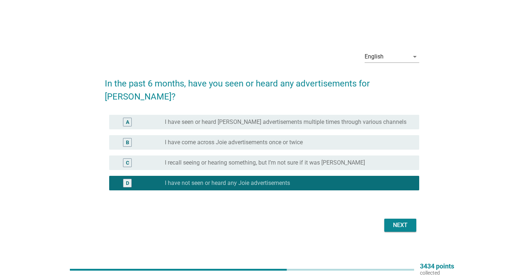
click at [403, 221] on div "Next" at bounding box center [400, 225] width 20 height 9
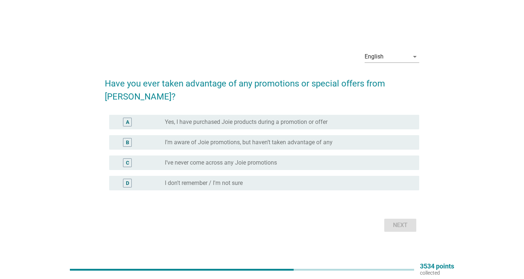
click at [214, 139] on label "I’m aware of Joie promotions, but haven’t taken advantage of any" at bounding box center [249, 142] width 168 height 7
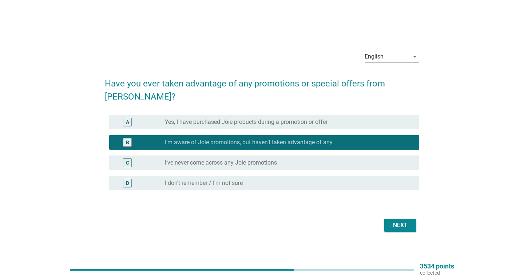
click at [397, 219] on button "Next" at bounding box center [400, 225] width 32 height 13
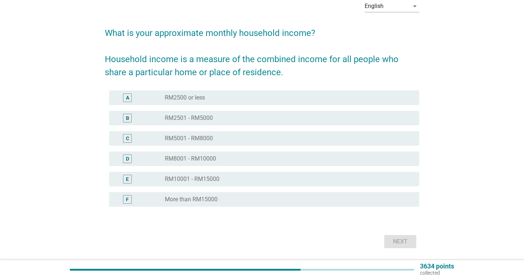
scroll to position [39, 0]
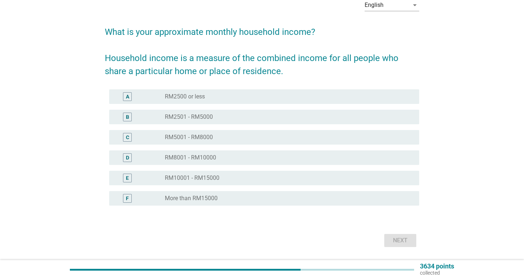
click at [168, 118] on label "RM2501 - RM5000" at bounding box center [189, 117] width 48 height 7
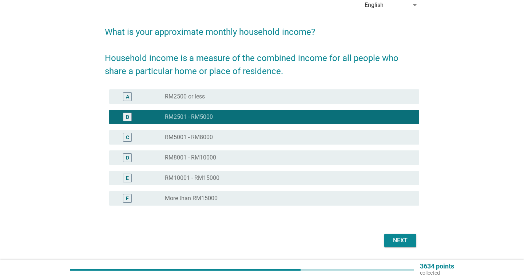
click at [395, 241] on div "Next" at bounding box center [400, 241] width 20 height 9
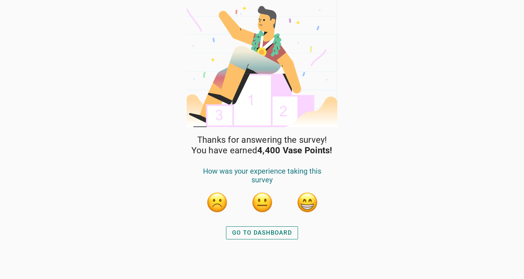
click at [265, 205] on button "button" at bounding box center [262, 203] width 22 height 22
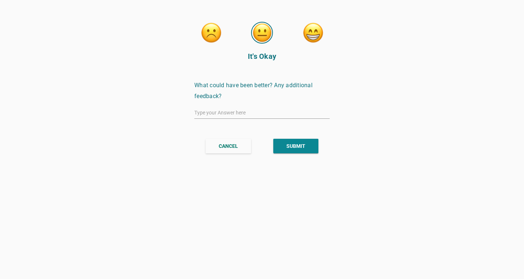
click at [316, 31] on button "button" at bounding box center [313, 33] width 22 height 22
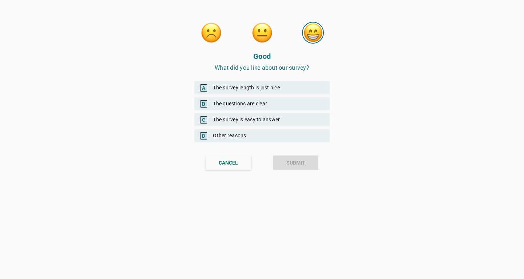
click at [273, 108] on div "B The questions are clear" at bounding box center [261, 104] width 135 height 13
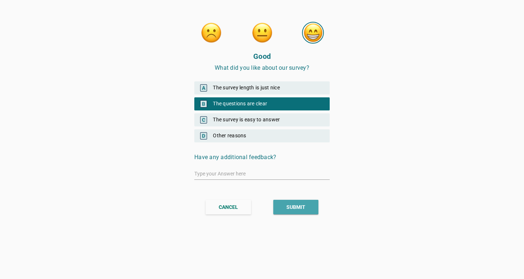
click at [288, 202] on button "SUBMIT" at bounding box center [295, 207] width 45 height 15
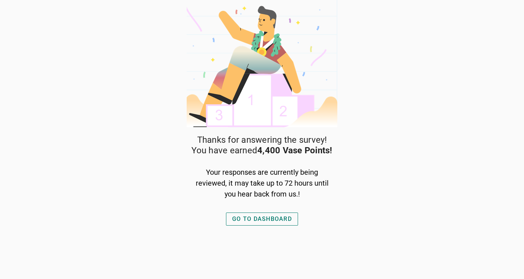
click at [270, 218] on div "GO TO DASHBOARD" at bounding box center [262, 219] width 60 height 9
